Goal: Contribute content: Contribute content

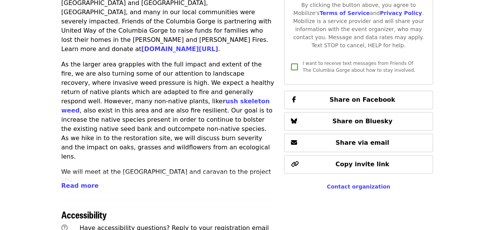
scroll to position [299, 0]
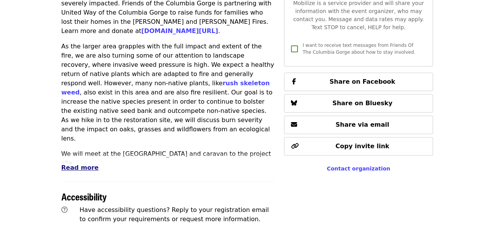
click at [66, 167] on span "Read more" at bounding box center [79, 167] width 37 height 7
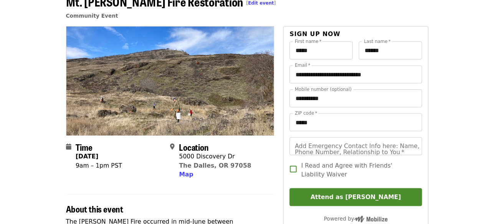
scroll to position [0, 0]
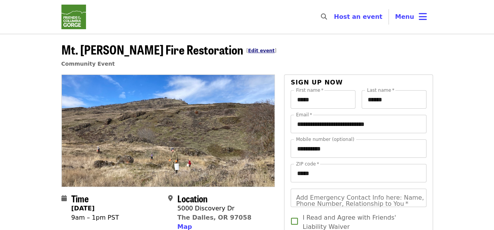
click at [248, 49] on link "Edit event" at bounding box center [261, 50] width 26 height 5
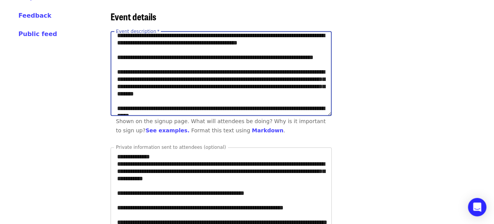
scroll to position [108, 0]
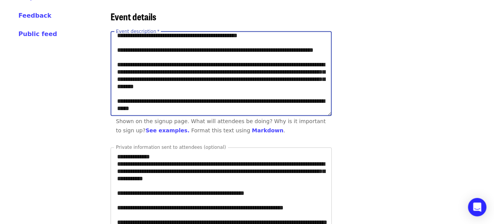
drag, startPoint x: 156, startPoint y: 88, endPoint x: 117, endPoint y: 76, distance: 40.7
click at [117, 76] on textarea "Event description   *" at bounding box center [221, 74] width 220 height 84
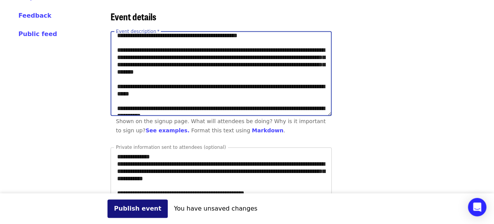
type textarea "**********"
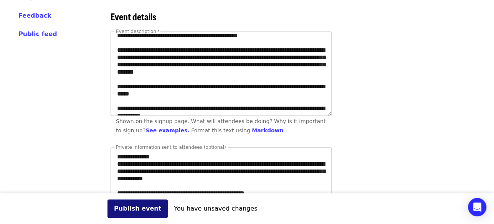
click at [123, 208] on button "Publish event" at bounding box center [138, 209] width 60 height 18
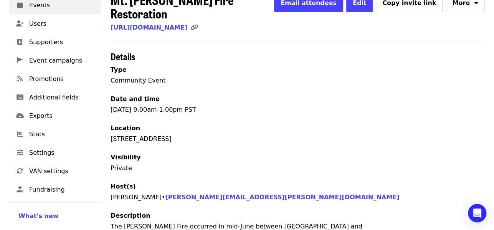
scroll to position [30, 0]
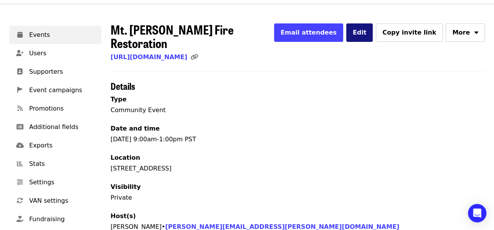
click at [372, 27] on button "Edit" at bounding box center [359, 32] width 27 height 18
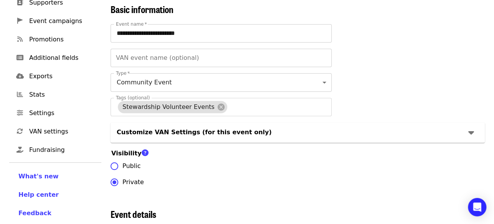
scroll to position [136, 0]
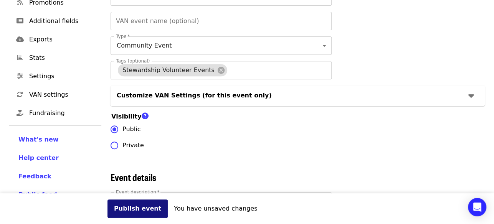
click at [131, 206] on button "Publish event" at bounding box center [138, 209] width 60 height 18
